Goal: Task Accomplishment & Management: Manage account settings

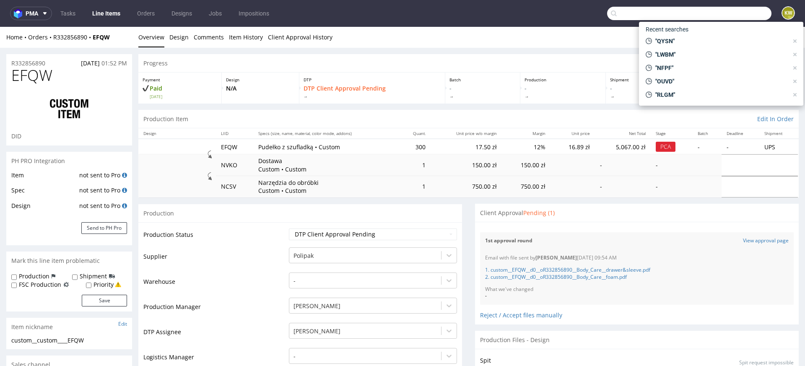
scroll to position [168, 0]
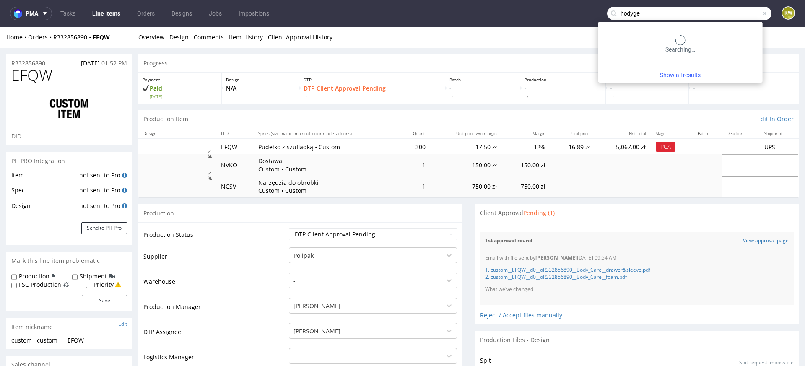
type input "hodyge"
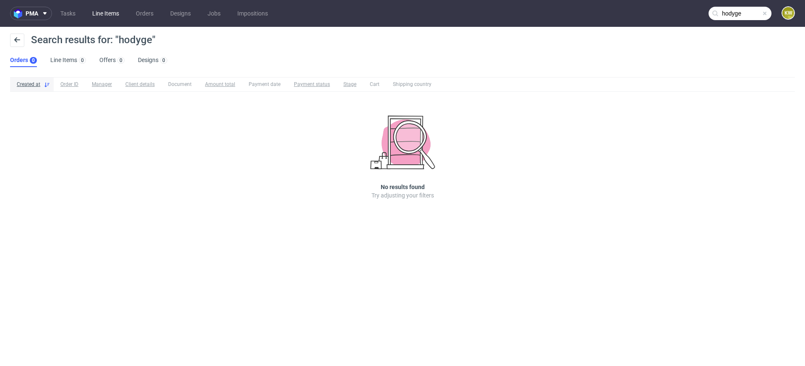
click at [100, 17] on link "Line Items" at bounding box center [105, 13] width 37 height 13
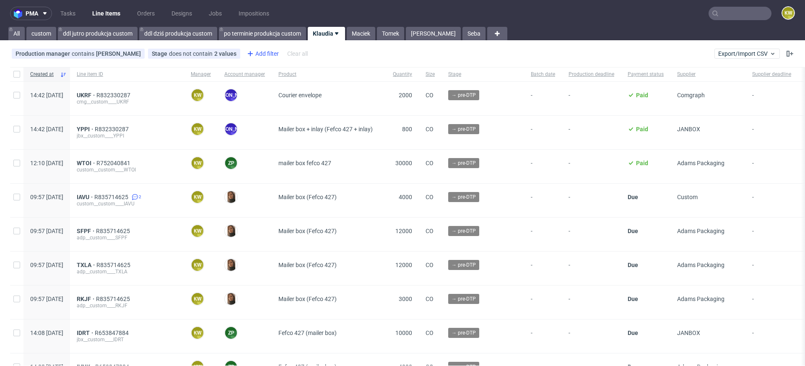
click at [259, 53] on div "Add filter" at bounding box center [262, 53] width 37 height 13
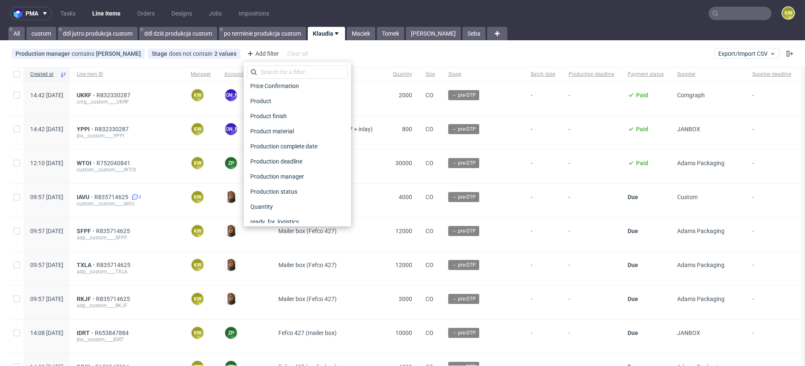
scroll to position [675, 0]
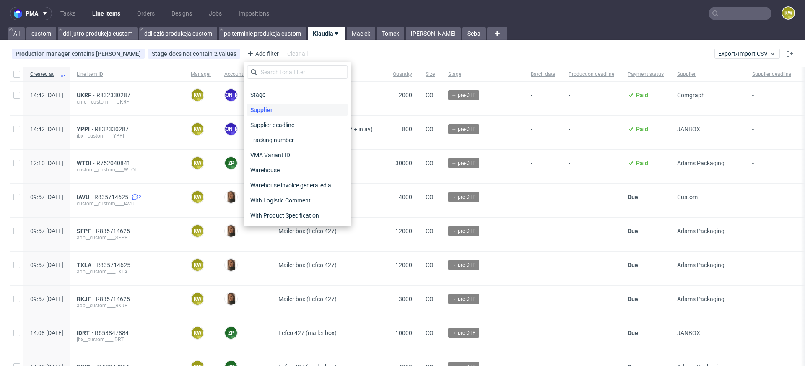
click at [268, 111] on span "Supplier" at bounding box center [261, 110] width 29 height 12
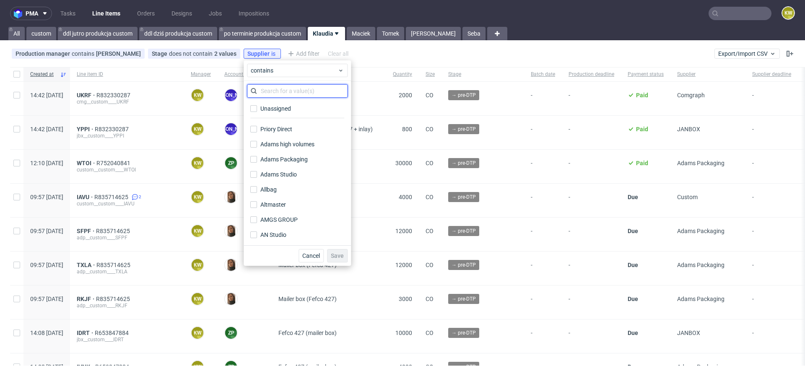
click at [268, 85] on input "text" at bounding box center [297, 90] width 101 height 13
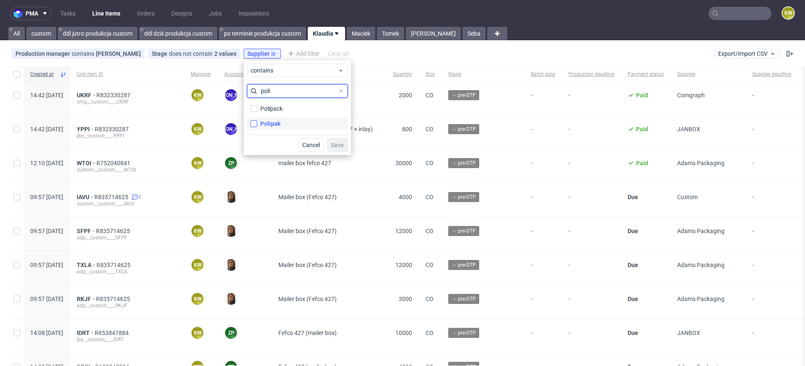
type input "poli"
click at [255, 124] on input "Polipak" at bounding box center [253, 123] width 7 height 7
checkbox input "true"
drag, startPoint x: 289, startPoint y: 92, endPoint x: 213, endPoint y: 92, distance: 76.3
click at [217, 92] on body "pma Tasks Line Items Orders Designs Jobs Impositions KW All custom ddl jutro pr…" at bounding box center [402, 183] width 805 height 366
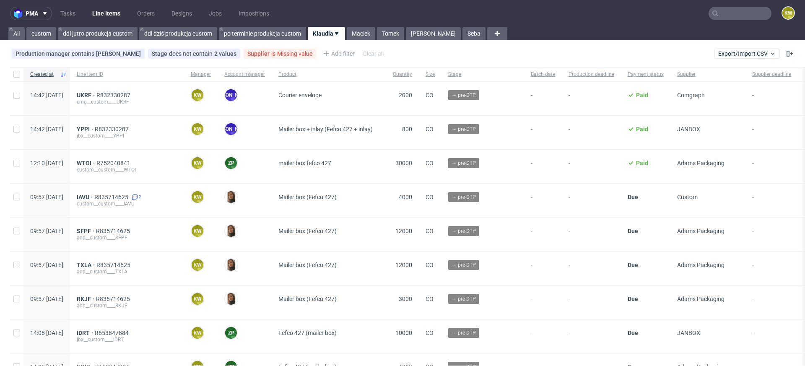
click at [275, 56] on span "is" at bounding box center [274, 53] width 6 height 7
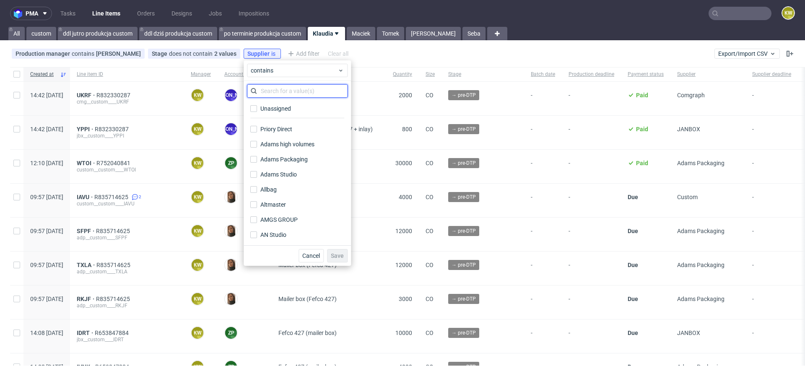
click at [265, 86] on input "text" at bounding box center [297, 90] width 101 height 13
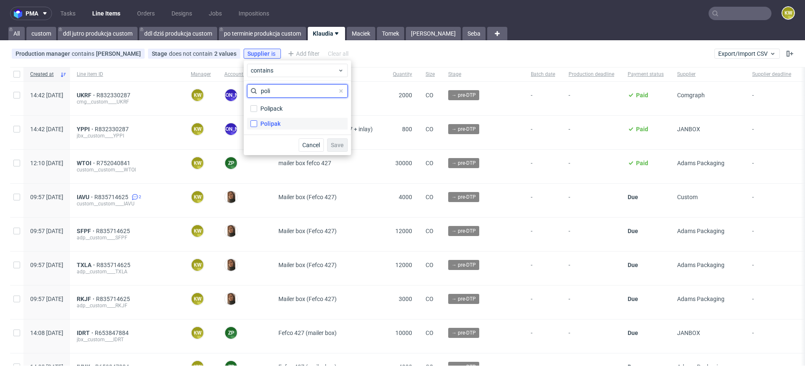
type input "poli"
click at [255, 122] on input "Polipak" at bounding box center [253, 123] width 7 height 7
checkbox input "true"
drag, startPoint x: 289, startPoint y: 91, endPoint x: 240, endPoint y: 85, distance: 49.0
click at [246, 85] on div "poli Polipack Polipak" at bounding box center [297, 108] width 107 height 54
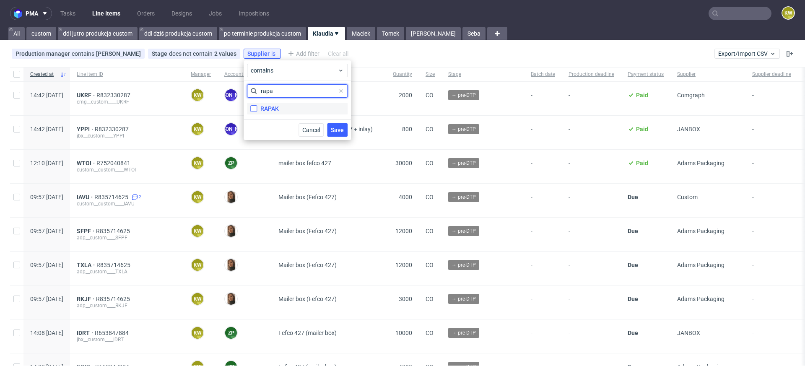
type input "rapa"
click at [250, 109] on label "RAPAK" at bounding box center [297, 109] width 101 height 12
click at [248, 105] on label "RAPAK" at bounding box center [297, 109] width 101 height 12
click at [250, 105] on input "RAPAK" at bounding box center [253, 108] width 7 height 7
click at [253, 106] on input "RAPAK" at bounding box center [253, 108] width 7 height 7
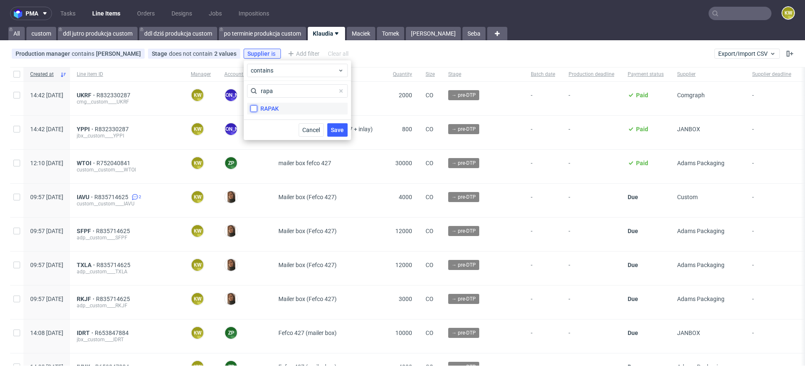
click at [253, 106] on input "RAPAK" at bounding box center [253, 108] width 7 height 7
checkbox input "true"
click at [335, 130] on span "Save" at bounding box center [337, 130] width 13 height 6
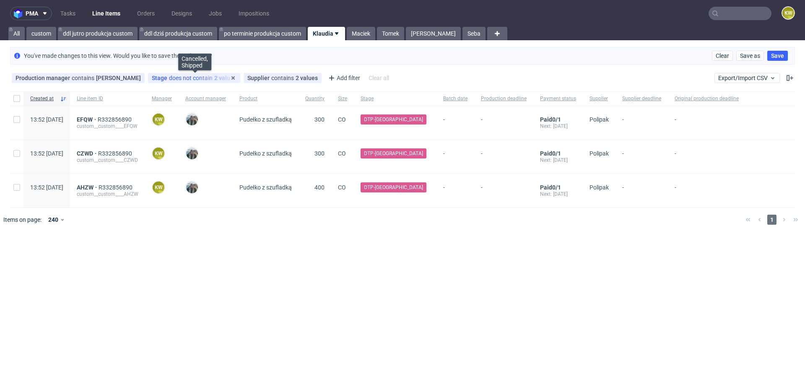
click at [177, 78] on span "does not contain" at bounding box center [191, 78] width 45 height 7
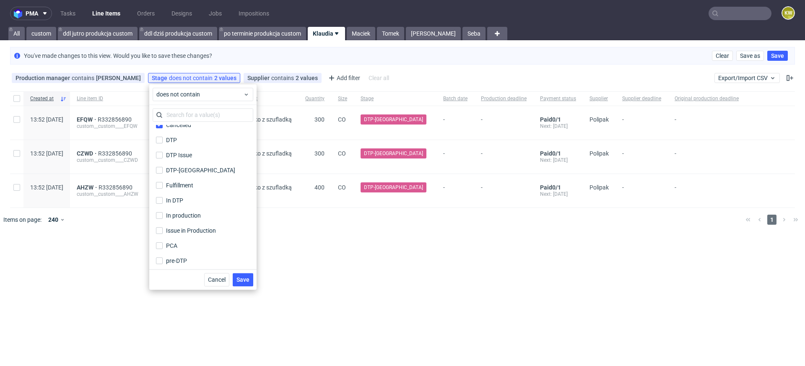
scroll to position [0, 0]
click at [160, 133] on input "Cancelled" at bounding box center [159, 132] width 7 height 7
checkbox input "false"
click at [165, 259] on label "Shipping" at bounding box center [203, 259] width 101 height 12
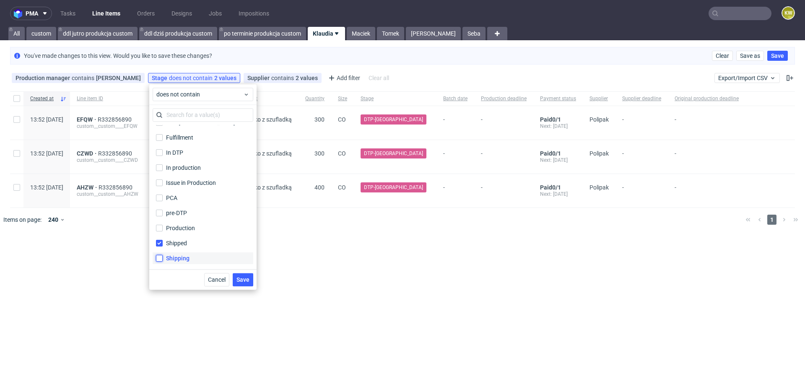
click at [163, 259] on input "Shipping" at bounding box center [159, 258] width 7 height 7
checkbox input "true"
click at [248, 279] on span "Save" at bounding box center [243, 280] width 13 height 6
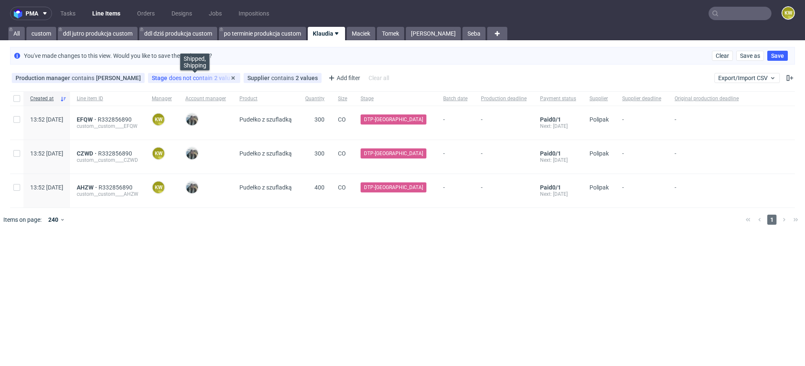
click at [176, 76] on span "does not contain" at bounding box center [191, 78] width 45 height 7
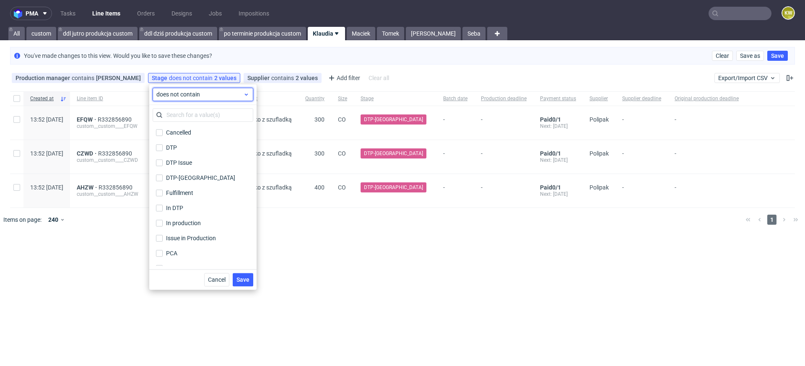
click at [174, 96] on span "does not contain" at bounding box center [199, 94] width 87 height 8
click at [173, 116] on span "contains" at bounding box center [180, 113] width 23 height 8
click at [244, 275] on button "Save" at bounding box center [243, 279] width 21 height 13
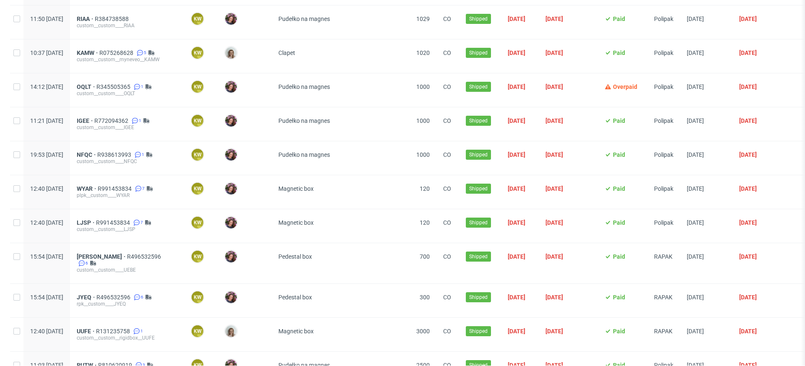
scroll to position [0, 0]
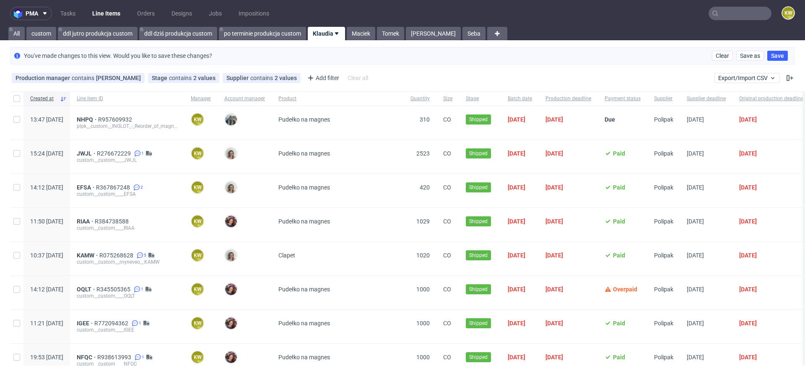
click at [729, 18] on input "text" at bounding box center [740, 13] width 63 height 13
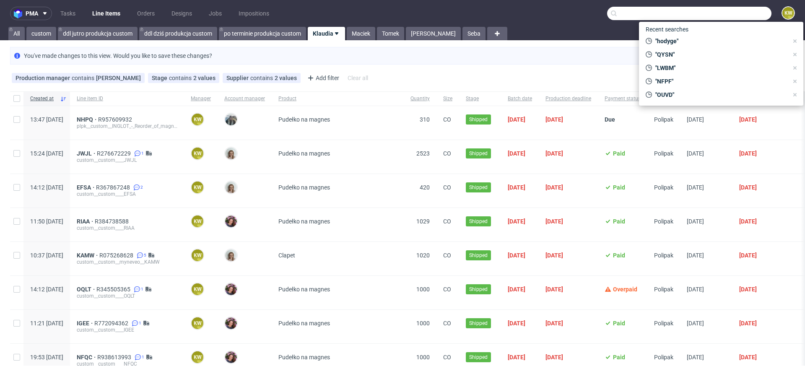
paste input "XOJL"
type input "XOJL"
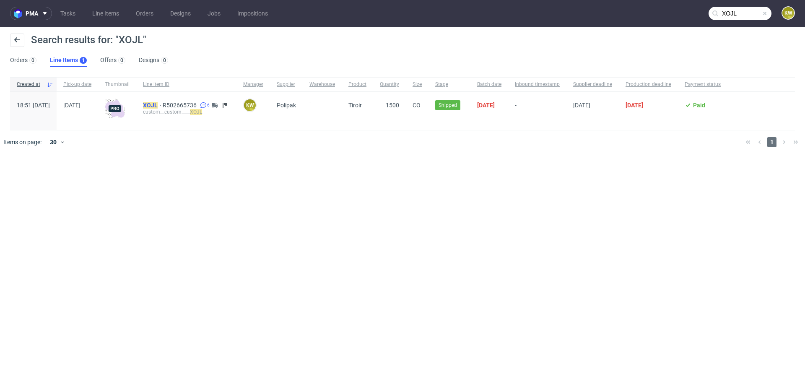
click at [158, 107] on mark "XOJL" at bounding box center [150, 105] width 15 height 7
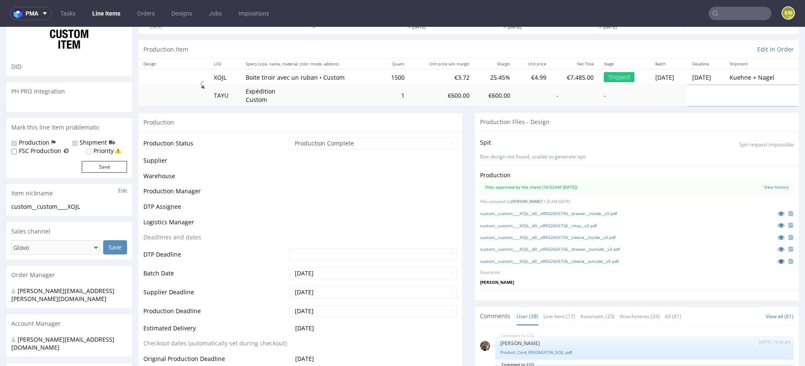
scroll to position [1154, 0]
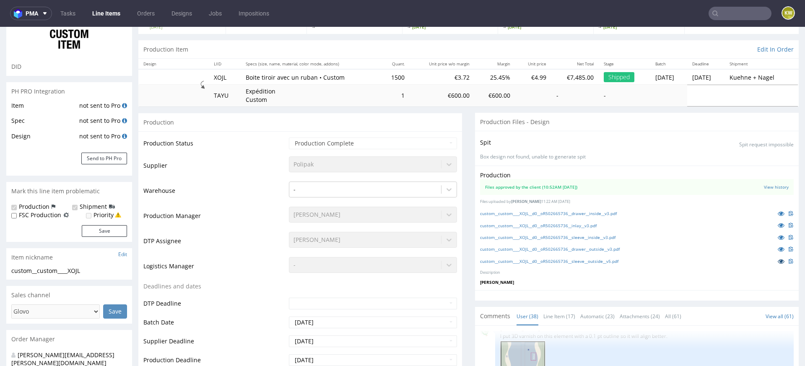
click at [778, 262] on icon at bounding box center [781, 261] width 7 height 6
select select "done"
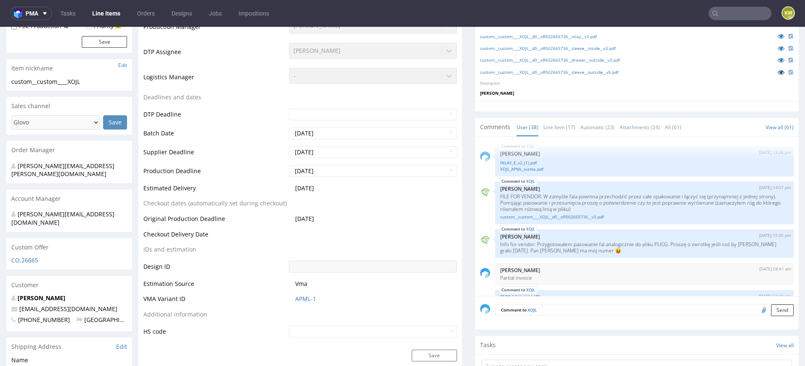
scroll to position [584, 0]
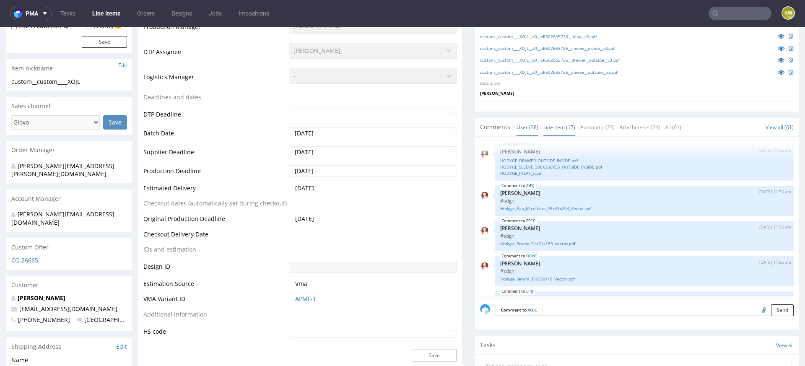
click at [558, 128] on link "Line Item (17)" at bounding box center [560, 127] width 32 height 18
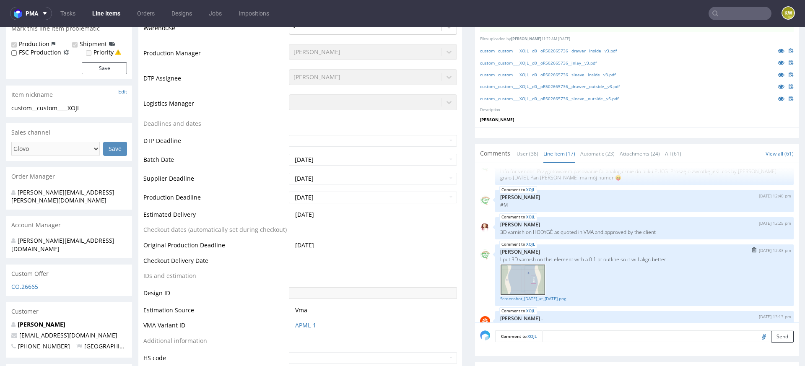
scroll to position [467, 0]
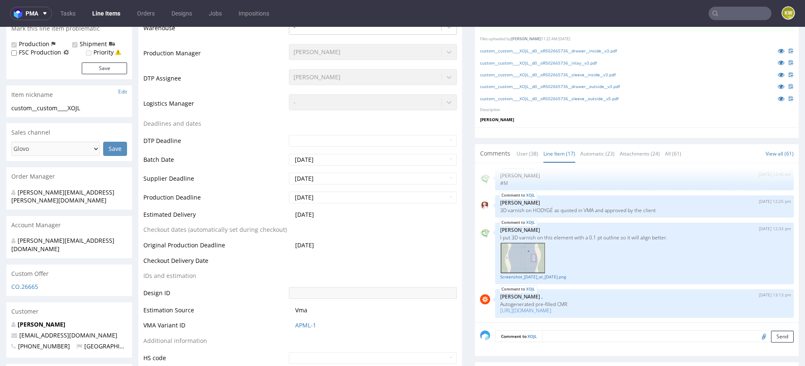
click at [719, 12] on input "text" at bounding box center [740, 13] width 63 height 13
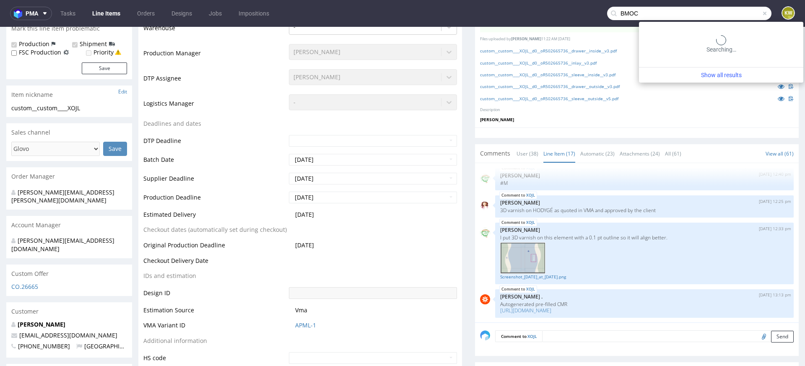
type input "BMOC"
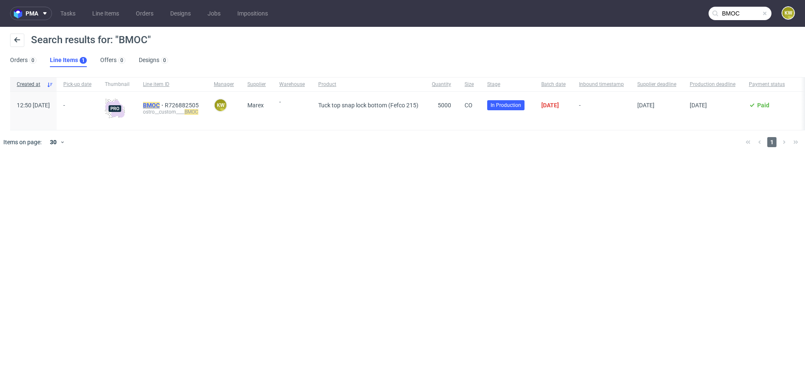
click at [160, 105] on mark "BMOC" at bounding box center [151, 105] width 17 height 7
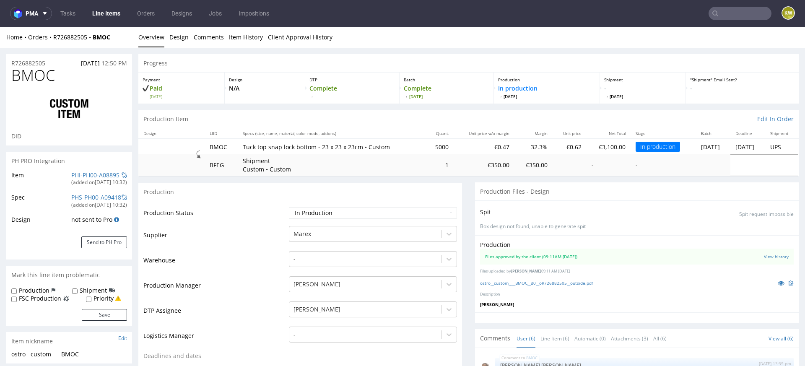
scroll to position [44, 0]
click at [111, 9] on link "Line Items" at bounding box center [106, 13] width 38 height 13
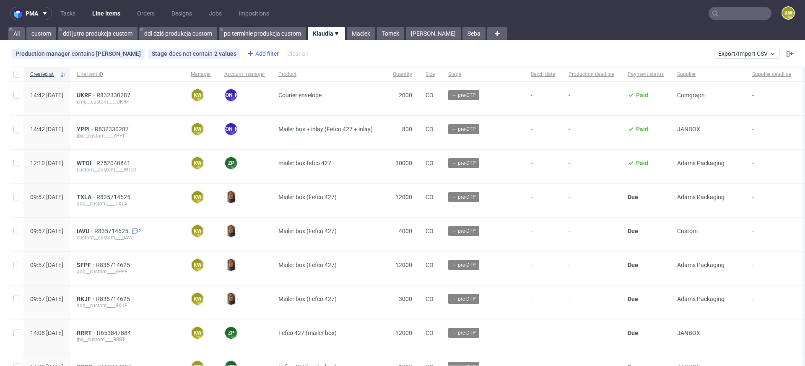
click at [259, 52] on div "Add filter" at bounding box center [262, 53] width 37 height 13
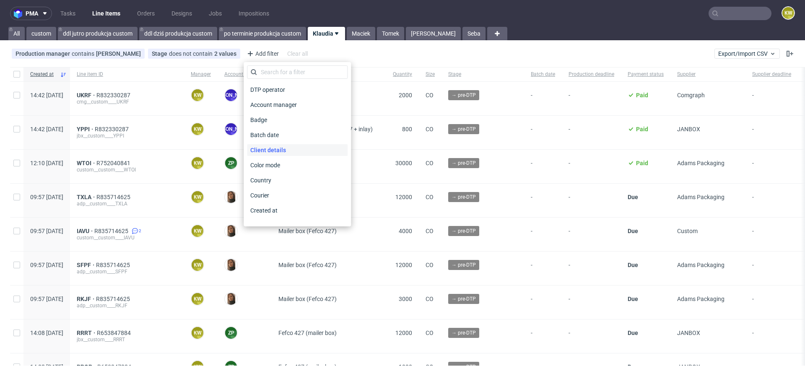
scroll to position [675, 0]
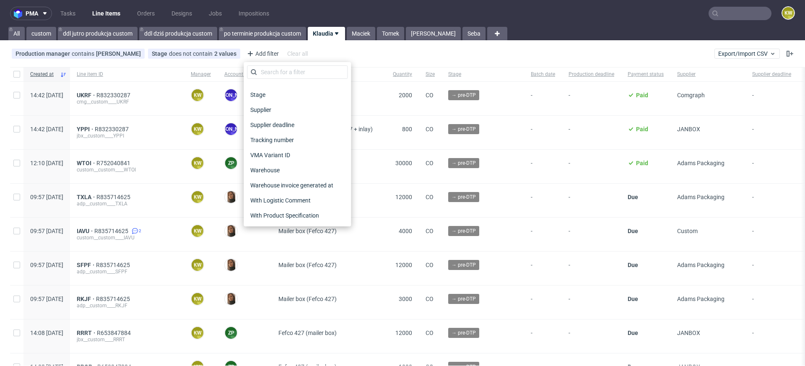
click at [263, 124] on span "Supplier deadline" at bounding box center [272, 125] width 51 height 12
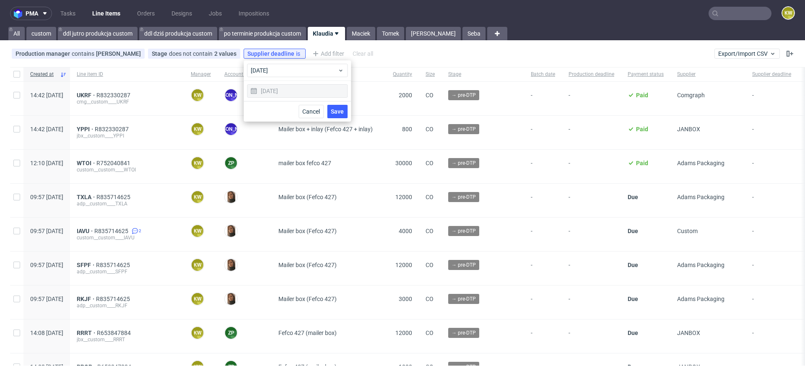
click at [349, 114] on div "Cancel Save" at bounding box center [297, 111] width 107 height 21
click at [346, 113] on button "Save" at bounding box center [337, 111] width 21 height 13
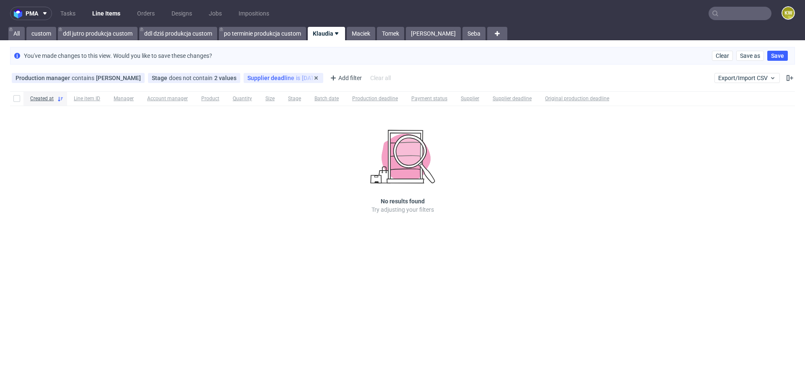
click at [267, 80] on span "Supplier deadline" at bounding box center [271, 78] width 49 height 7
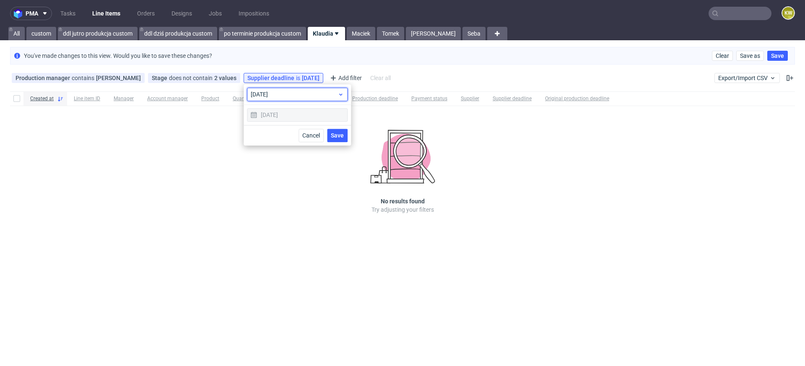
click at [267, 94] on span "today" at bounding box center [294, 94] width 87 height 8
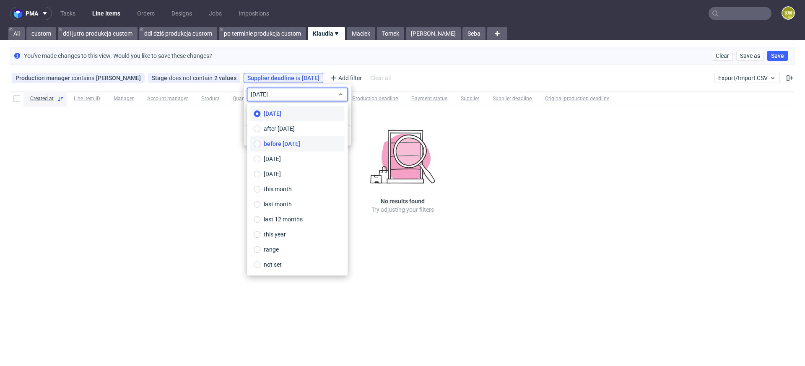
click at [272, 144] on span "before today" at bounding box center [282, 144] width 36 height 8
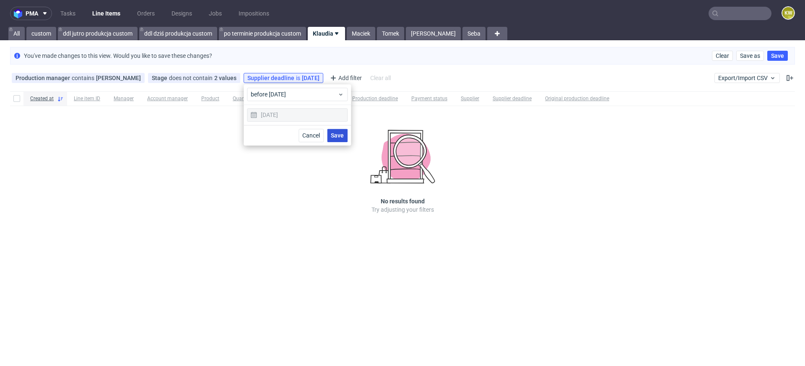
click at [342, 135] on span "Save" at bounding box center [337, 136] width 13 height 6
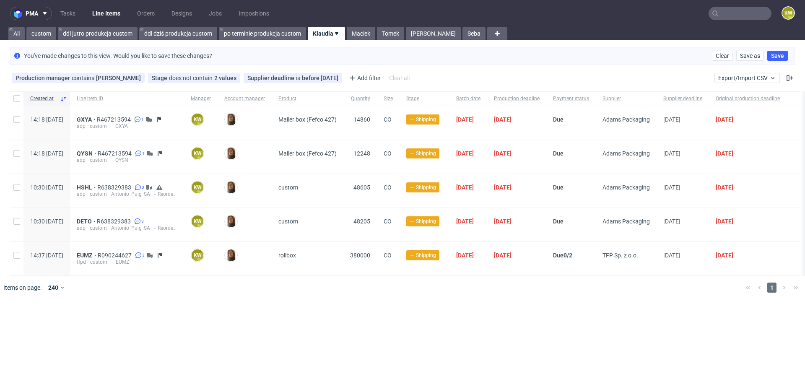
click at [410, 285] on div at bounding box center [415, 287] width 649 height 23
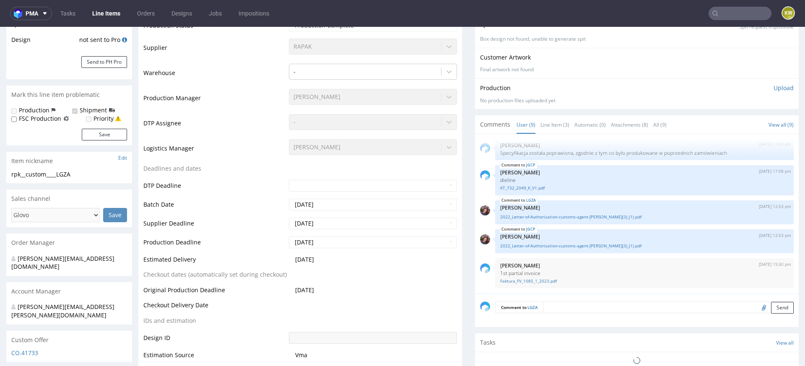
scroll to position [105, 0]
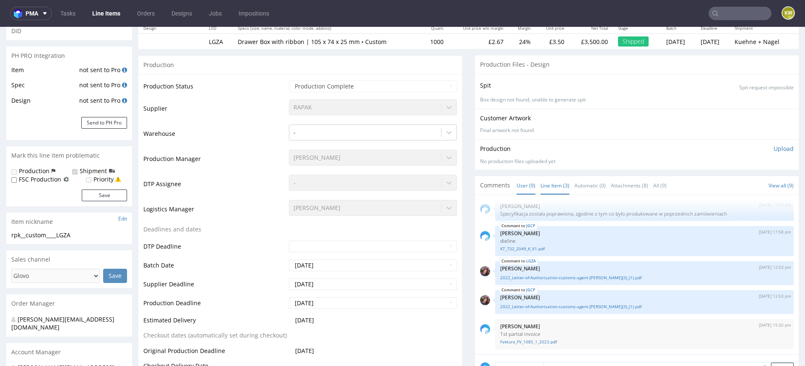
click at [550, 191] on link "Line Item (3)" at bounding box center [555, 186] width 29 height 18
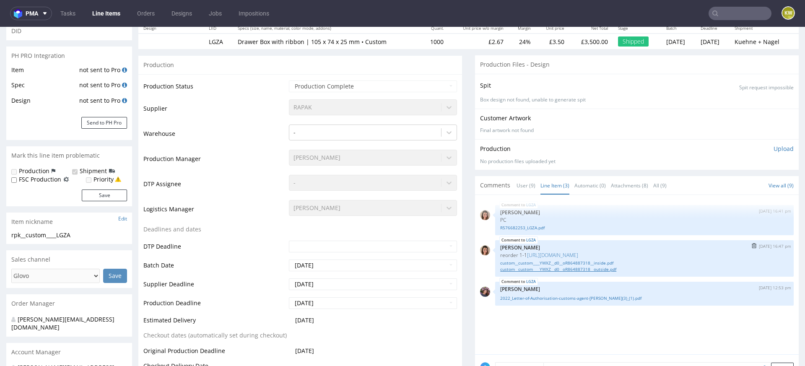
click at [547, 268] on link "custom__custom____YWXZ__d0__oR864887318__outside.pdf" at bounding box center [644, 269] width 289 height 6
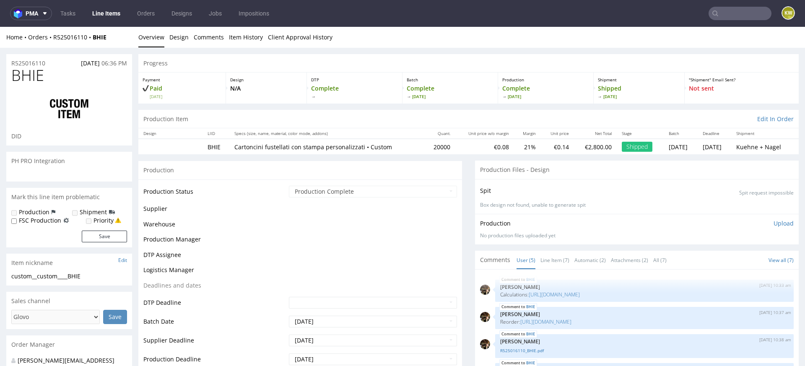
select select "done"
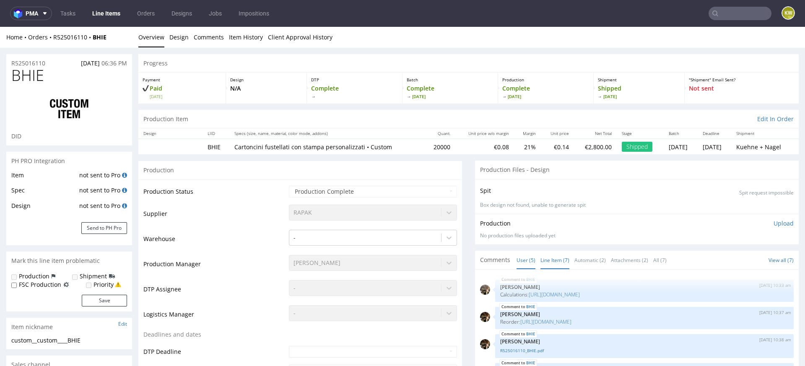
click at [550, 255] on link "Line Item (7)" at bounding box center [555, 260] width 29 height 18
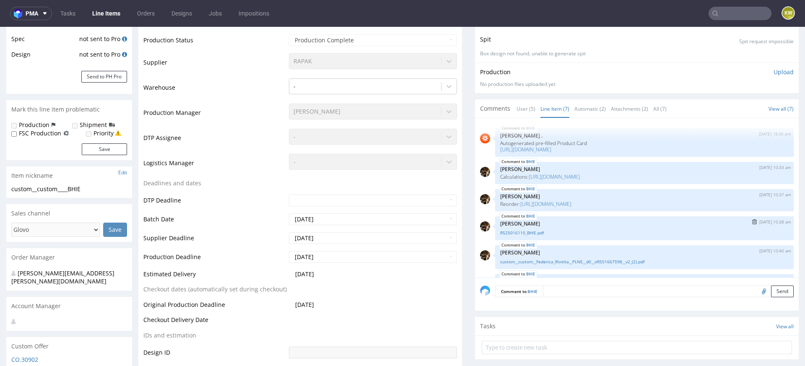
scroll to position [64, 0]
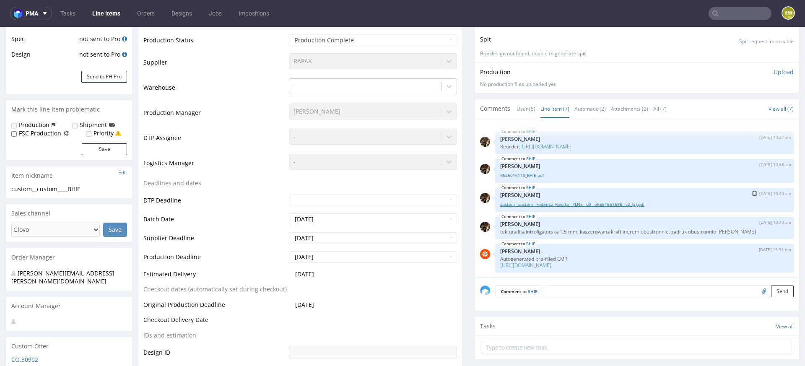
click at [571, 205] on link "custom__custom__Federica_Rivolta__PLNE__d0__oR551667598__v2_(2).pdf" at bounding box center [644, 204] width 289 height 6
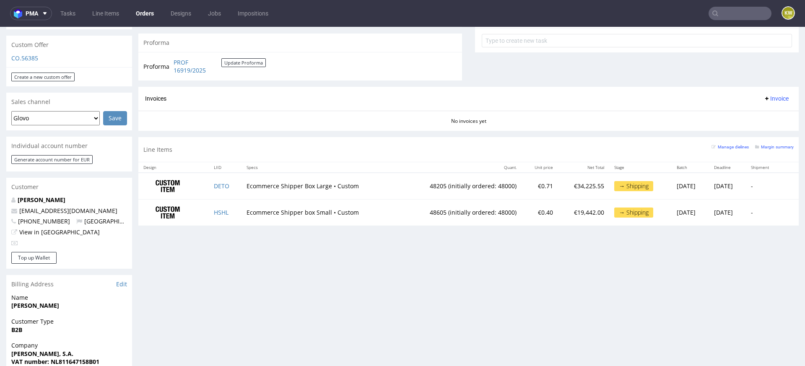
scroll to position [314, 0]
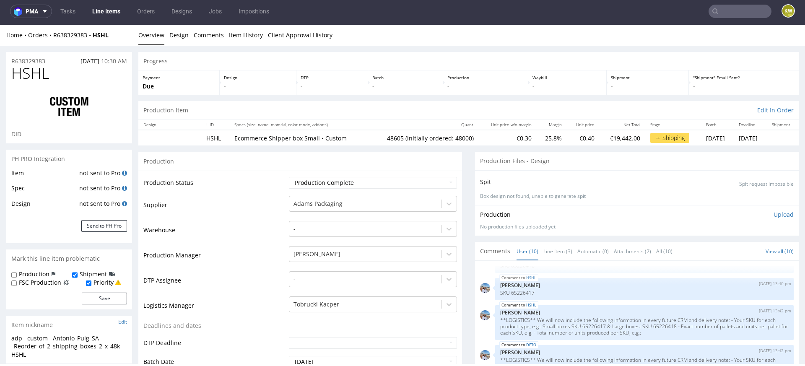
click at [35, 74] on span "HSHL" at bounding box center [30, 73] width 38 height 17
copy span "HSHL"
click at [716, 5] on input "text" at bounding box center [740, 11] width 63 height 13
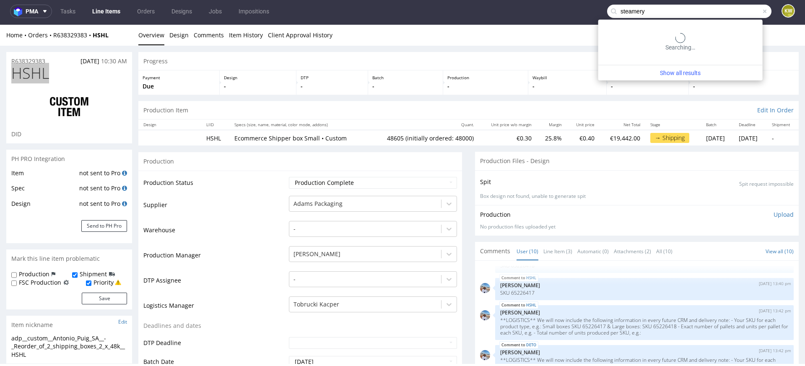
type input "steamery"
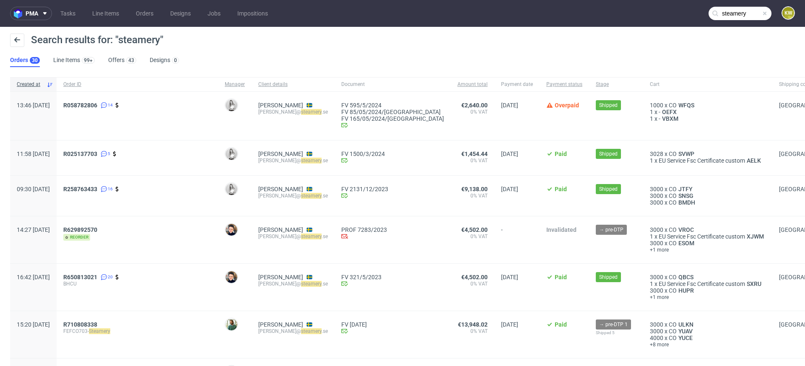
click at [111, 24] on nav "pma Tasks Line Items Orders Designs Jobs Impositions steamery KW" at bounding box center [402, 13] width 805 height 27
click at [109, 21] on nav "pma Tasks Line Items Orders Designs Jobs Impositions steamery KW" at bounding box center [402, 13] width 805 height 27
click at [101, 13] on link "Line Items" at bounding box center [105, 13] width 37 height 13
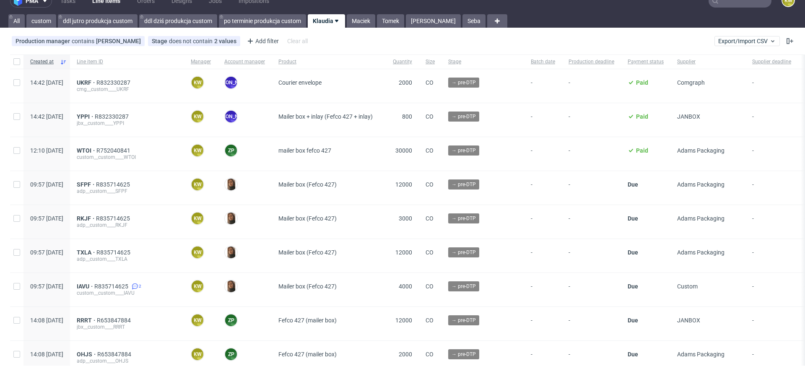
scroll to position [12, 0]
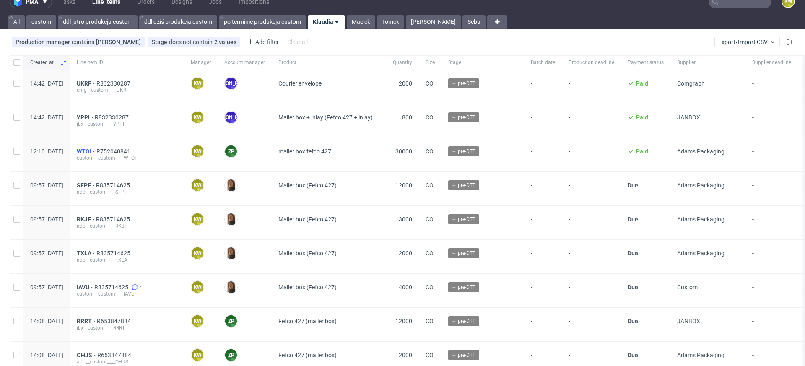
click at [96, 151] on span "WTOI" at bounding box center [87, 151] width 20 height 7
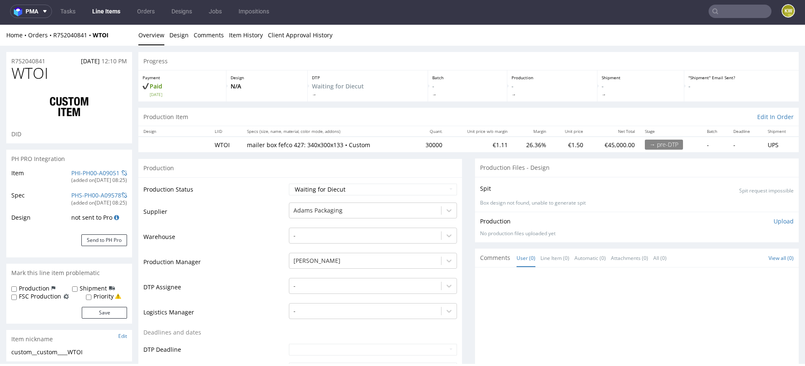
click at [248, 253] on td "Production Manager" at bounding box center [214, 264] width 143 height 25
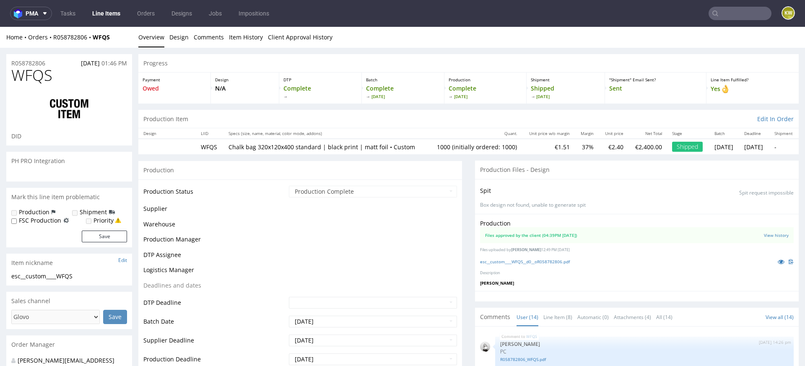
scroll to position [283, 0]
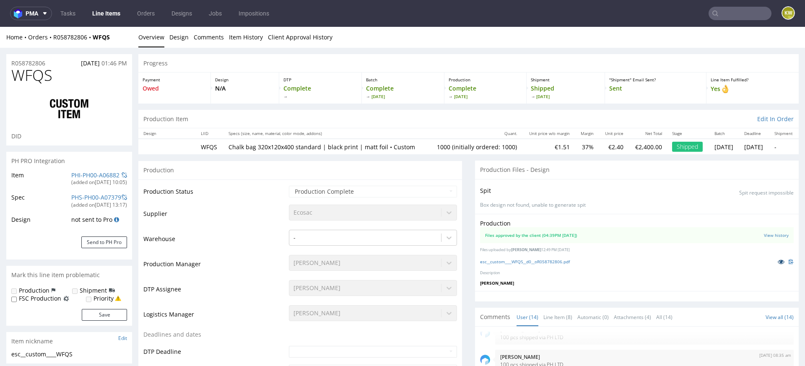
click at [778, 265] on icon at bounding box center [781, 262] width 7 height 6
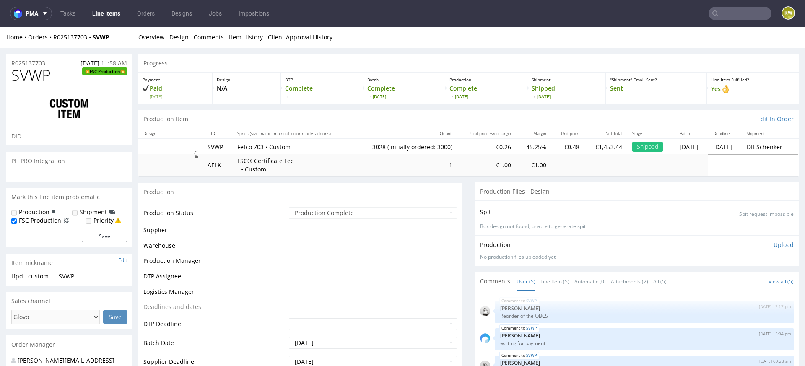
scroll to position [3, 0]
select select "in_progress"
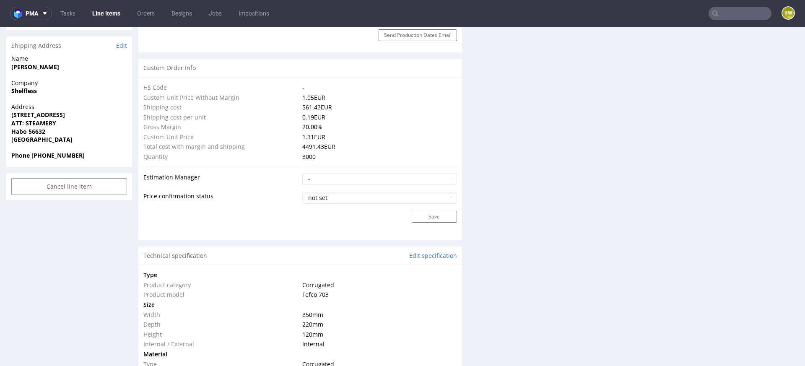
scroll to position [1473, 0]
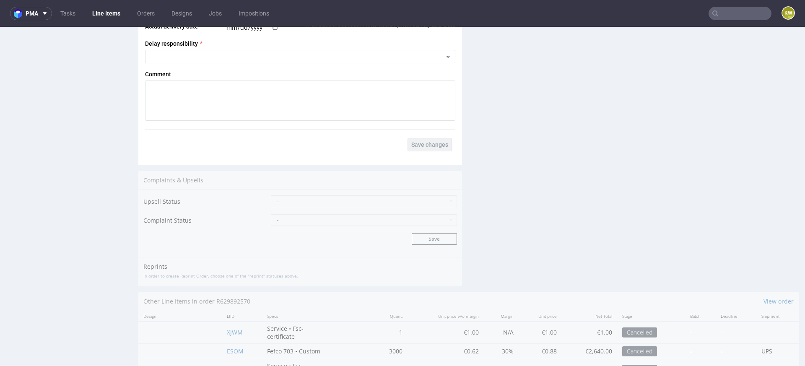
scroll to position [1488, 0]
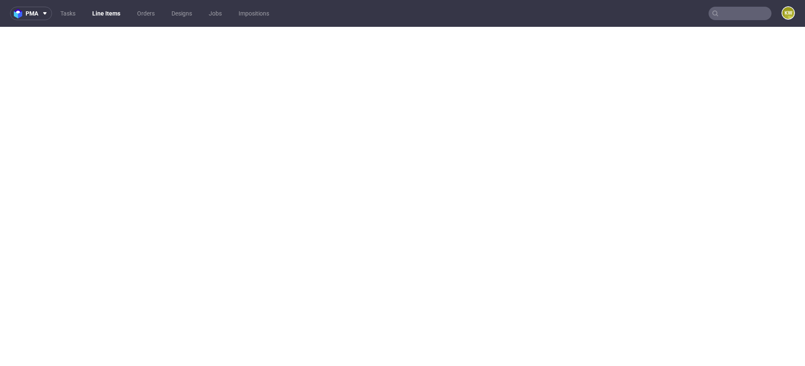
select select "in_progress"
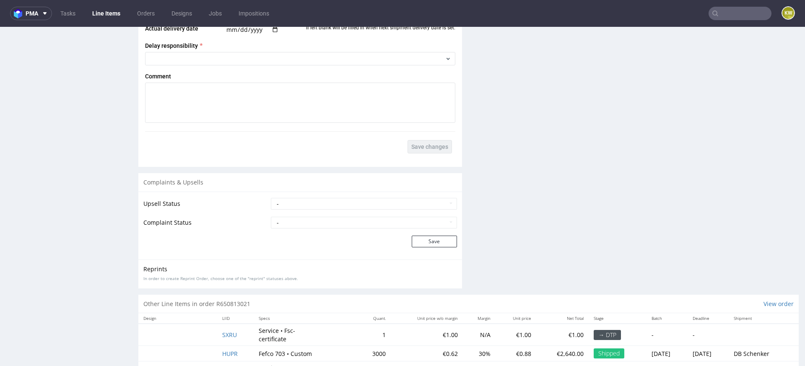
scroll to position [1599, 0]
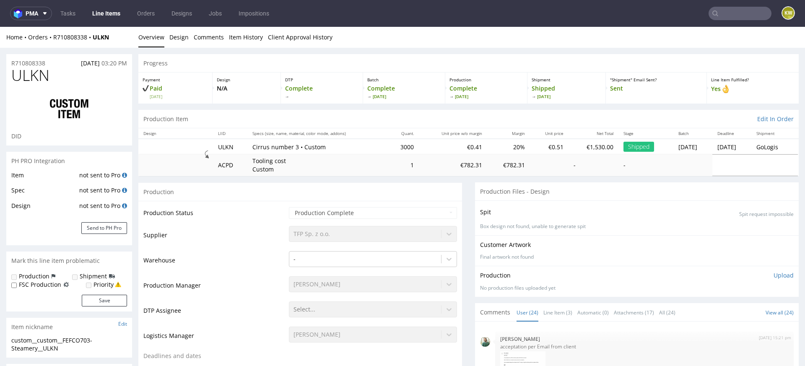
select select "in_progress"
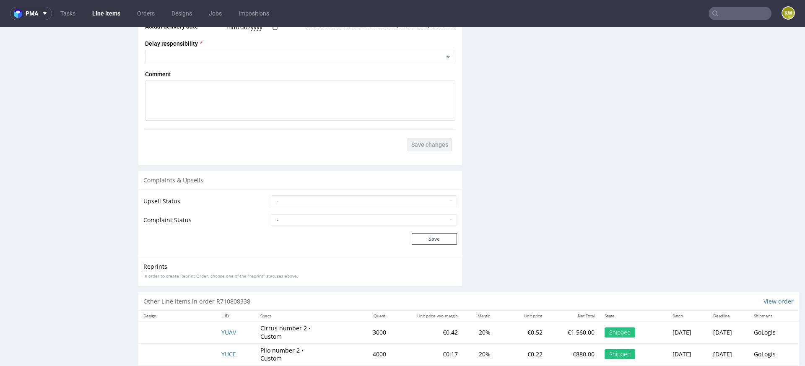
scroll to position [1648, 0]
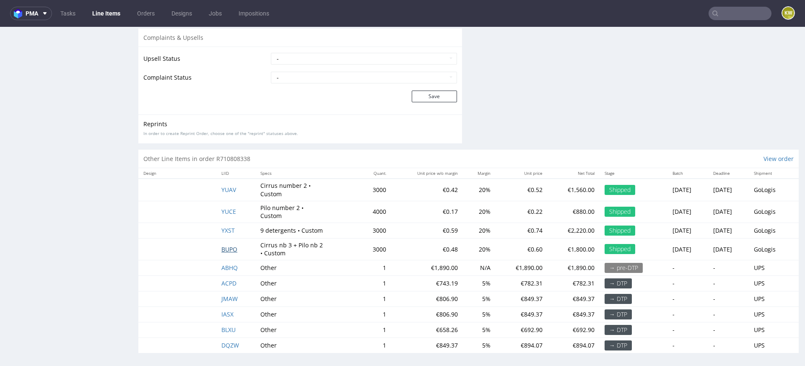
click at [221, 245] on span "BUPO" at bounding box center [229, 249] width 16 height 8
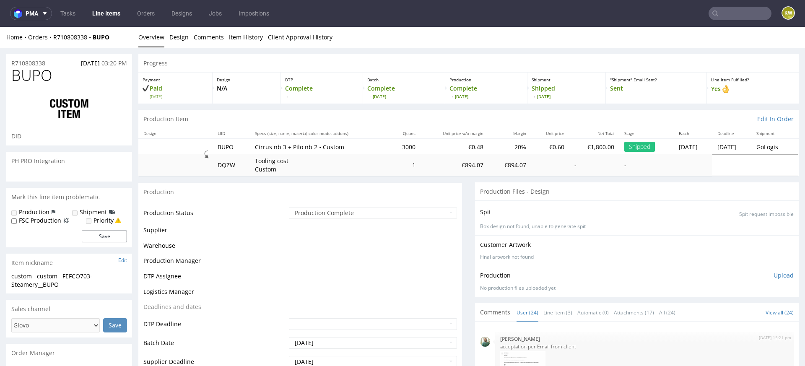
scroll to position [786, 0]
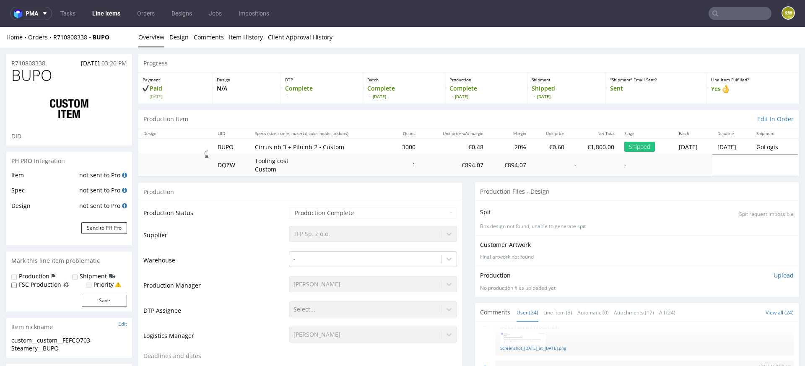
select select "in_progress"
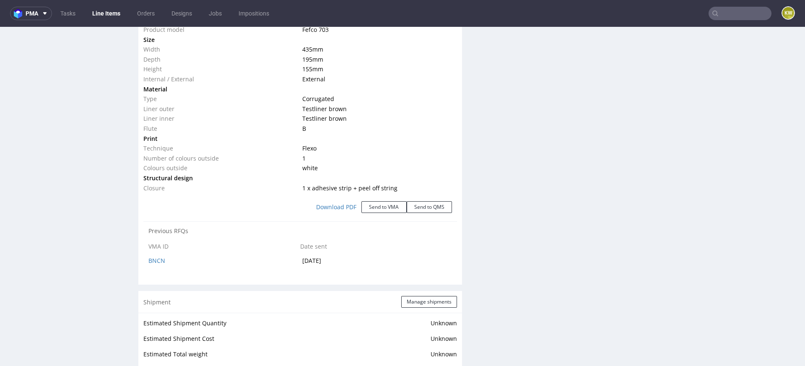
scroll to position [861, 0]
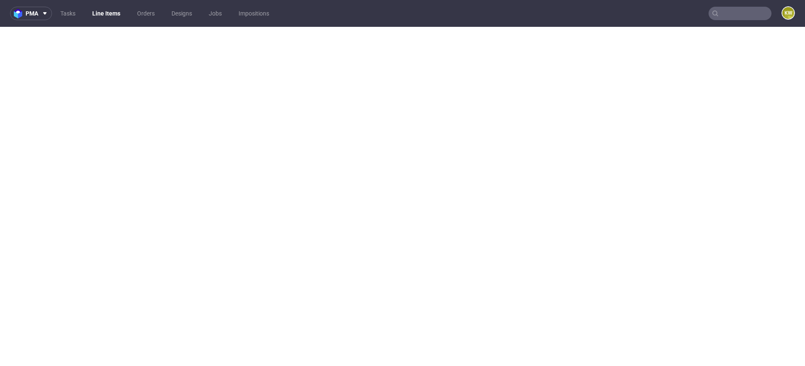
select select "done"
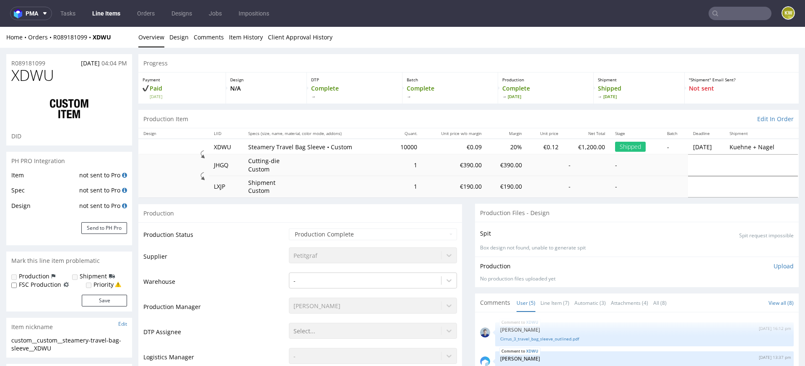
select select "done"
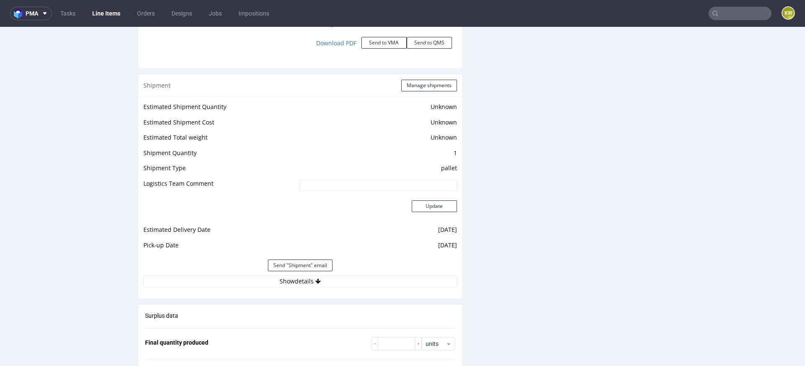
scroll to position [1031, 0]
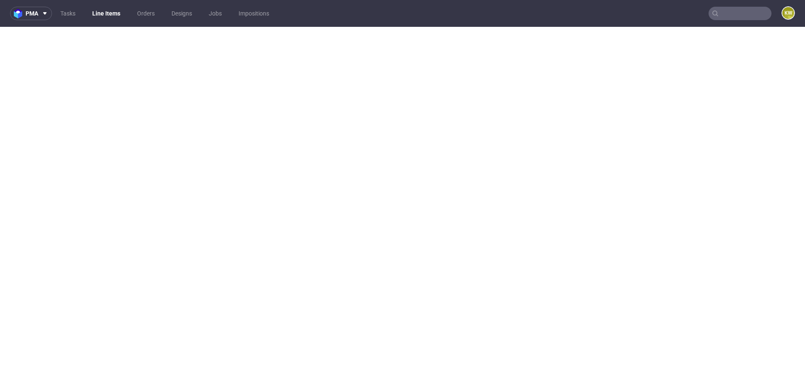
select select "done"
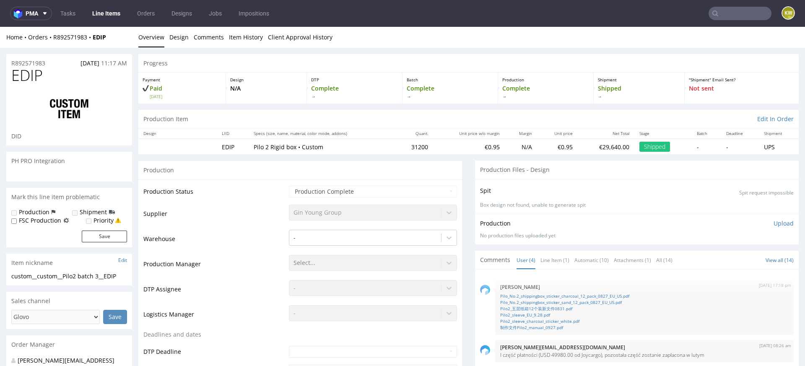
select select "done"
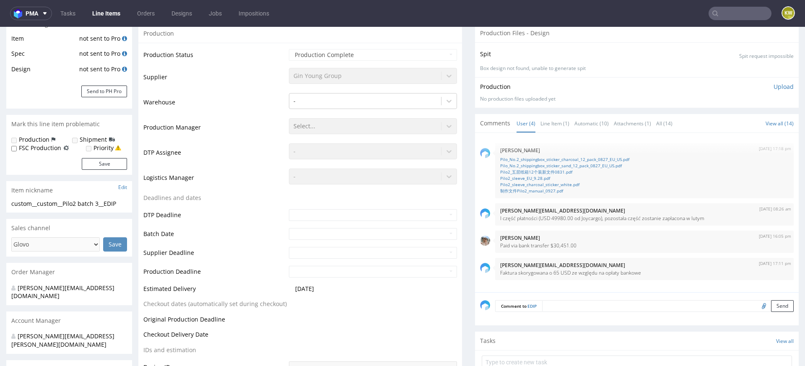
scroll to position [168, 0]
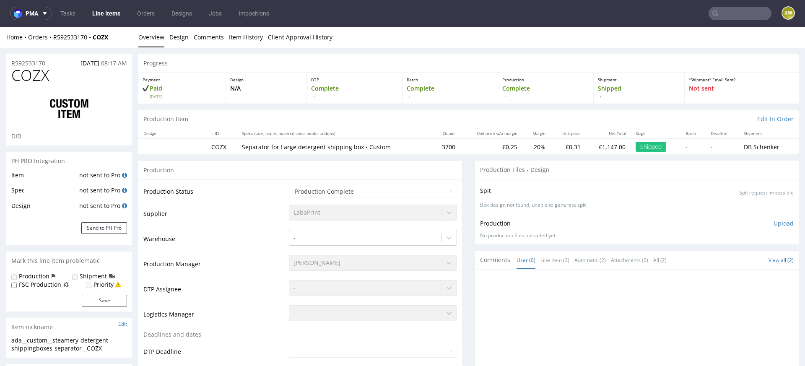
select select "done"
